Goal: Information Seeking & Learning: Understand process/instructions

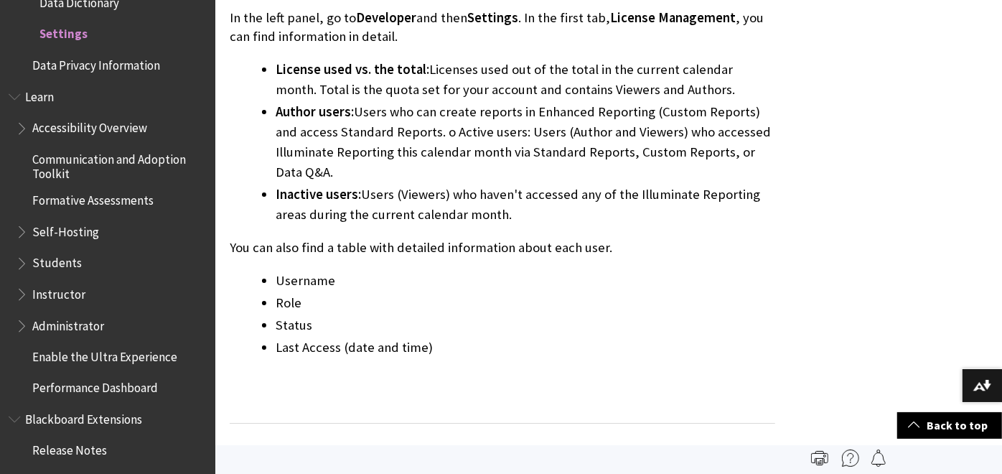
scroll to position [2323, 0]
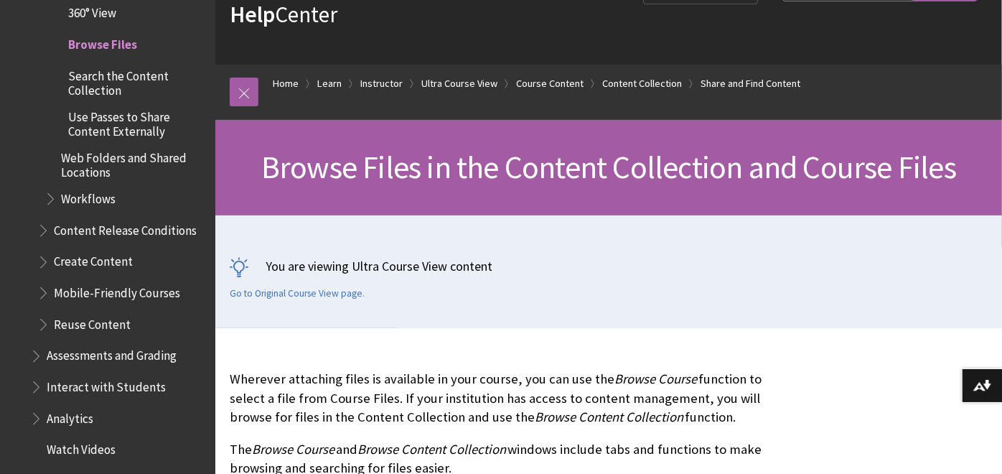
scroll to position [92, 0]
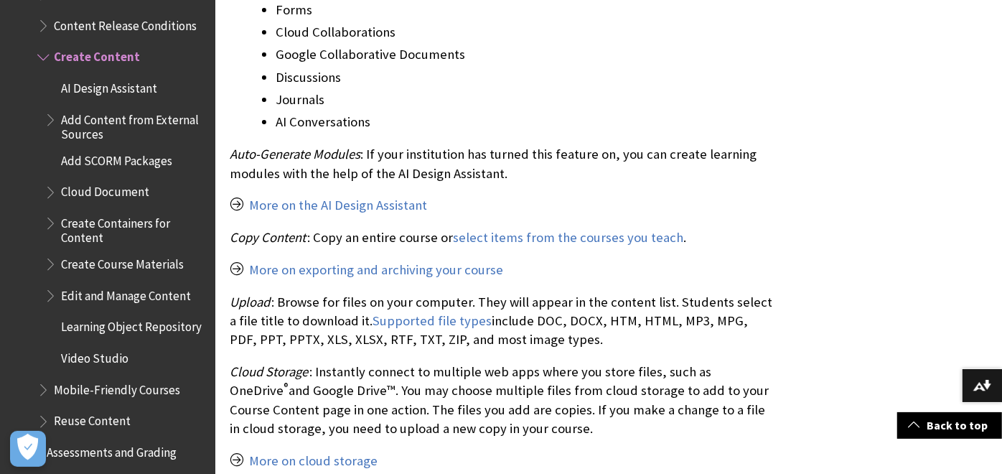
scroll to position [1647, 0]
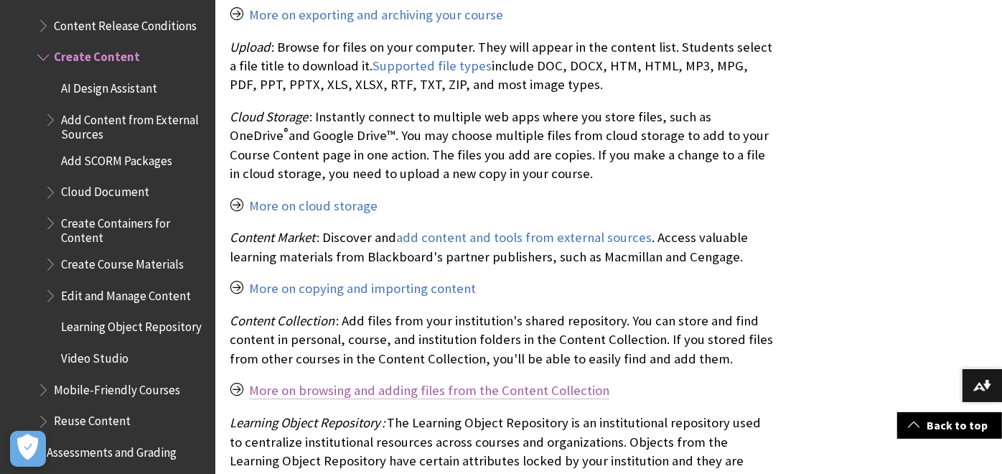
click at [498, 391] on link "More on browsing and adding files from the Content Collection" at bounding box center [429, 390] width 360 height 17
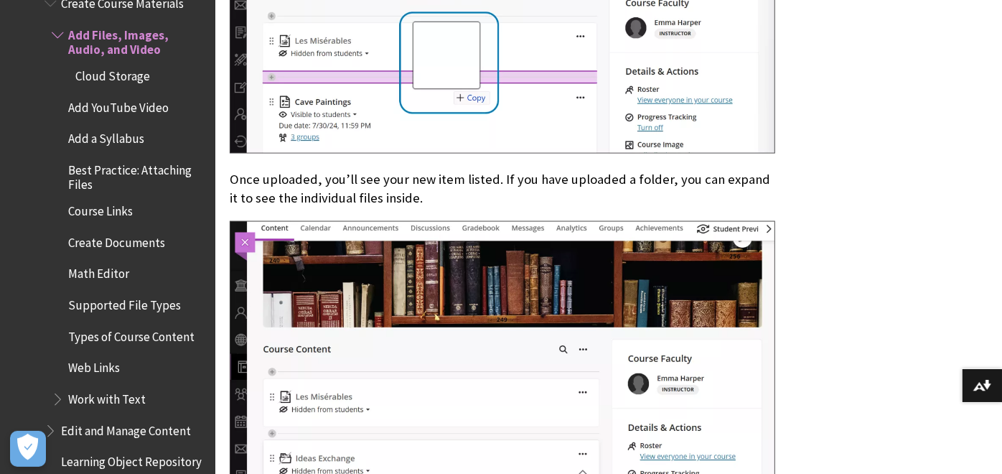
scroll to position [1352, 0]
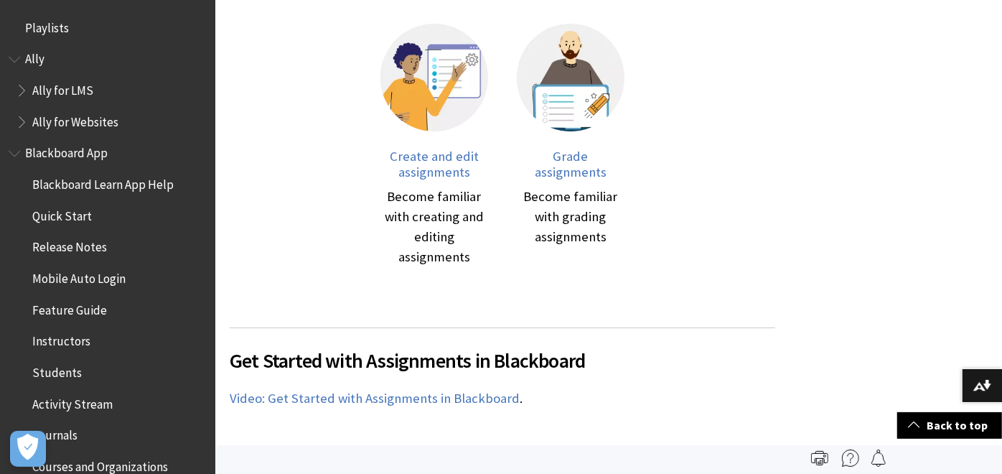
scroll to position [2248, 0]
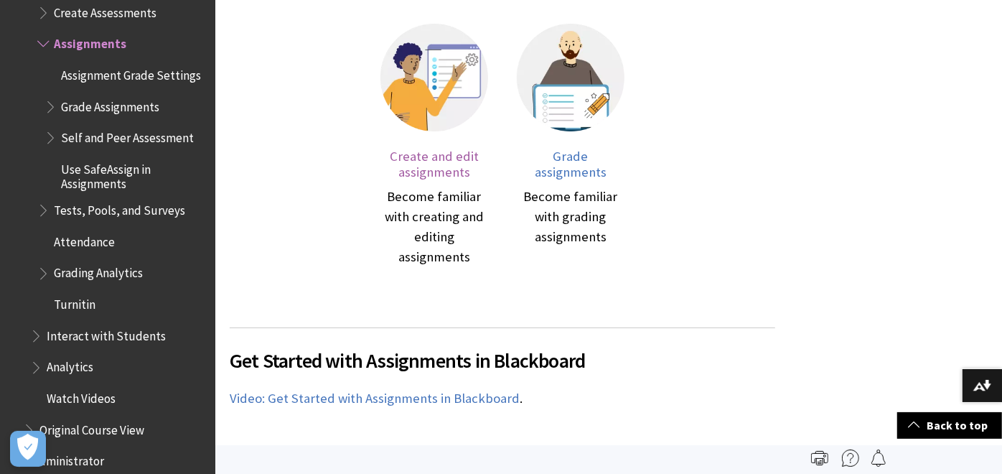
click at [447, 157] on span "Create and edit assignments" at bounding box center [434, 164] width 89 height 32
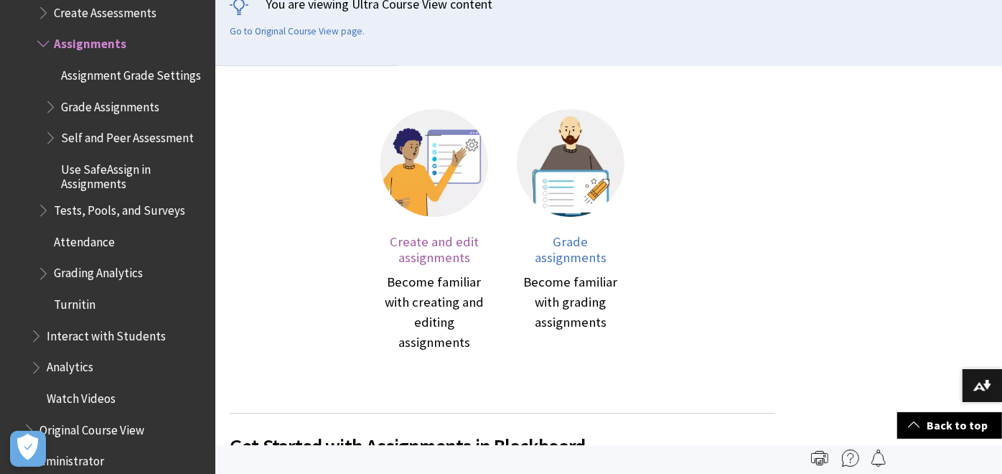
scroll to position [346, 0]
click at [432, 252] on span "Create and edit assignments" at bounding box center [434, 250] width 89 height 32
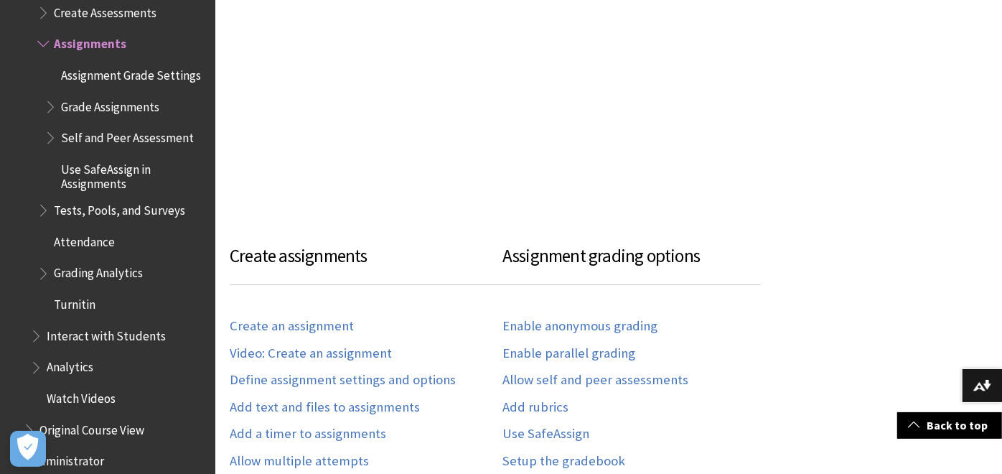
scroll to position [864, 0]
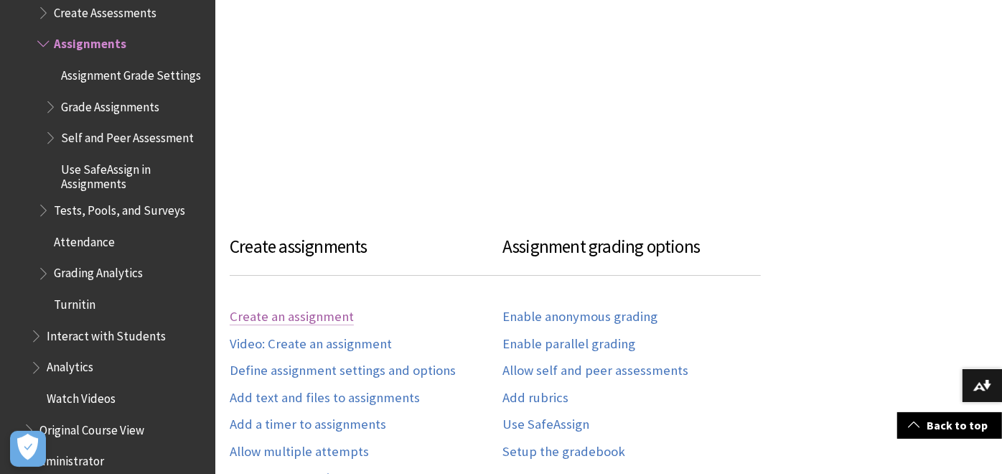
click at [333, 311] on link "Create an assignment" at bounding box center [292, 317] width 124 height 17
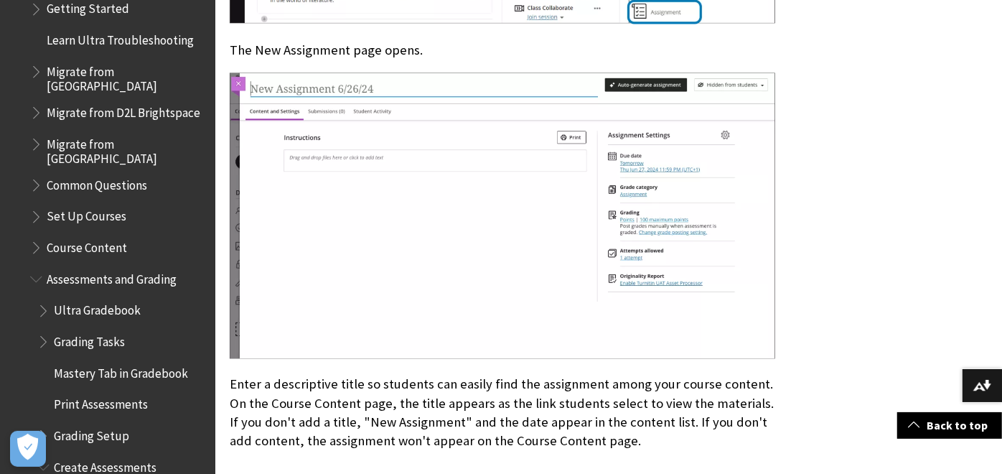
scroll to position [1778, 0]
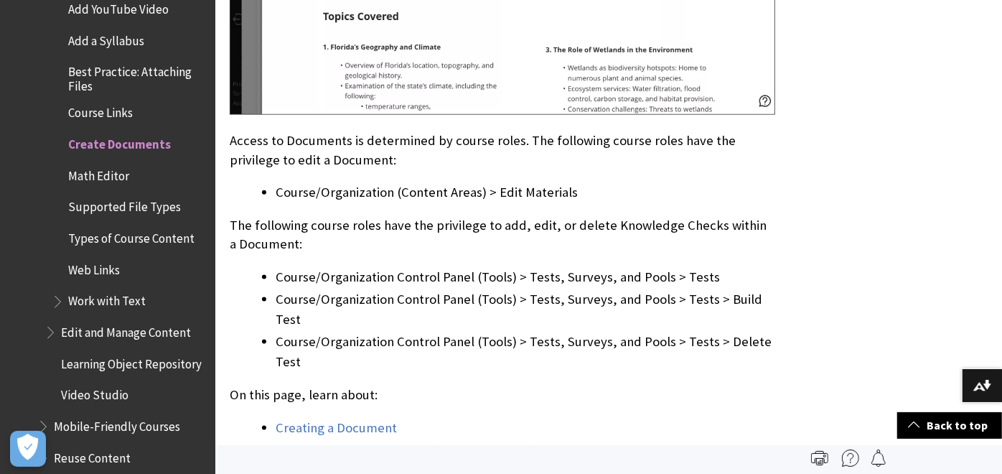
scroll to position [882, 0]
